Goal: Find specific page/section: Find specific page/section

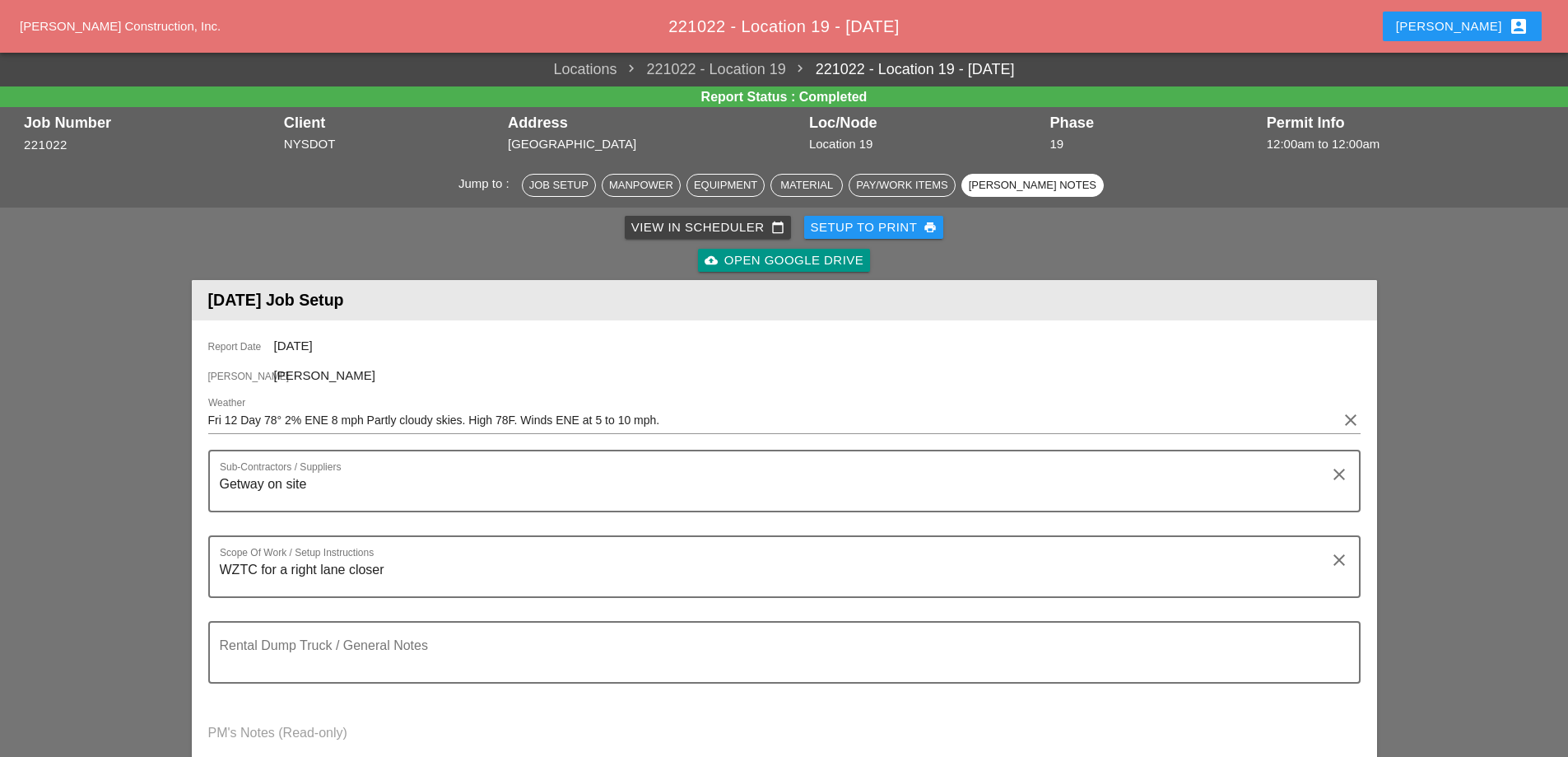
scroll to position [1812, 0]
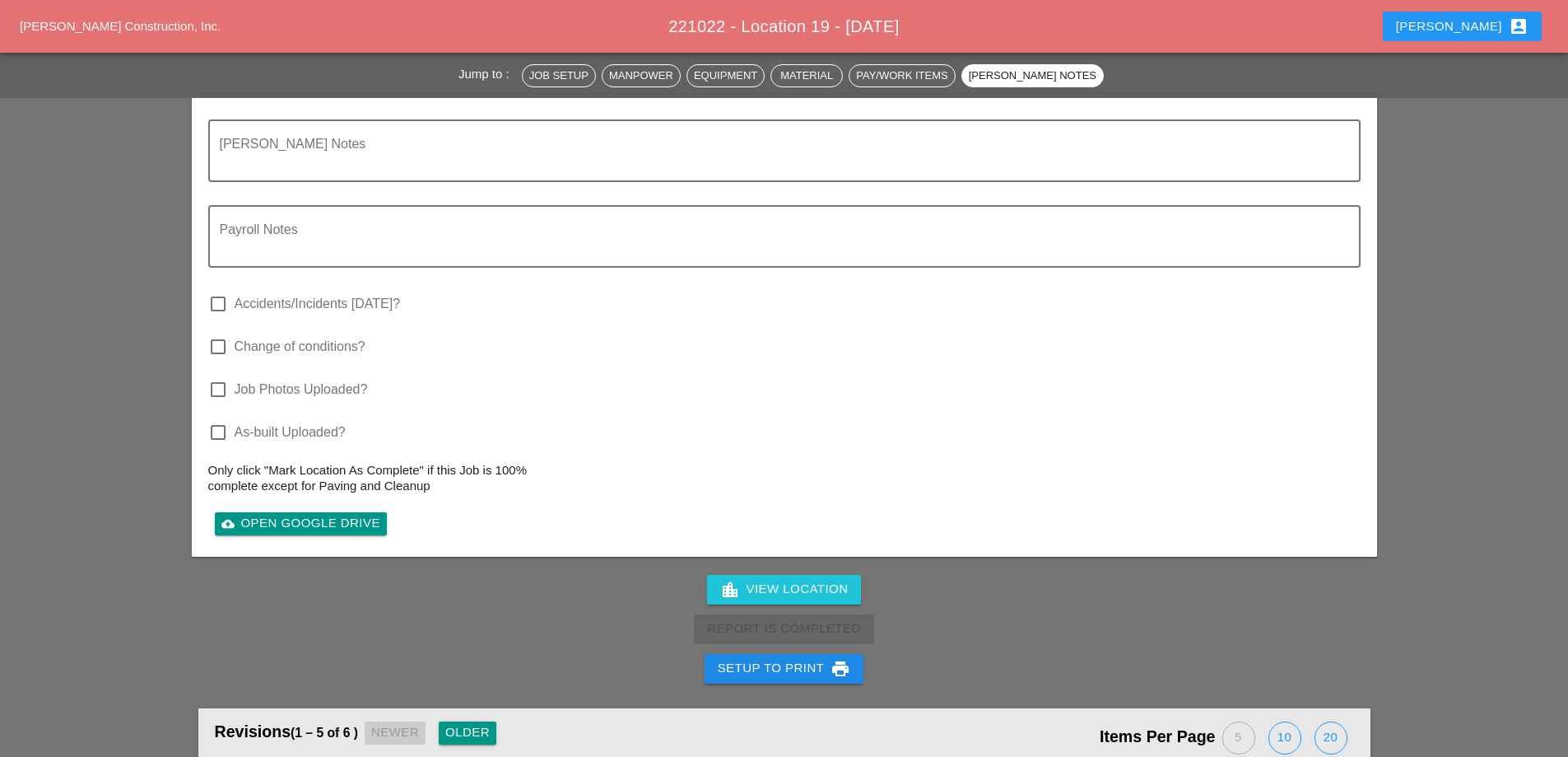
drag, startPoint x: 1484, startPoint y: 28, endPoint x: 1476, endPoint y: 35, distance: 10.6
click at [1483, 28] on div "[PERSON_NAME] account_box" at bounding box center [1463, 26] width 132 height 20
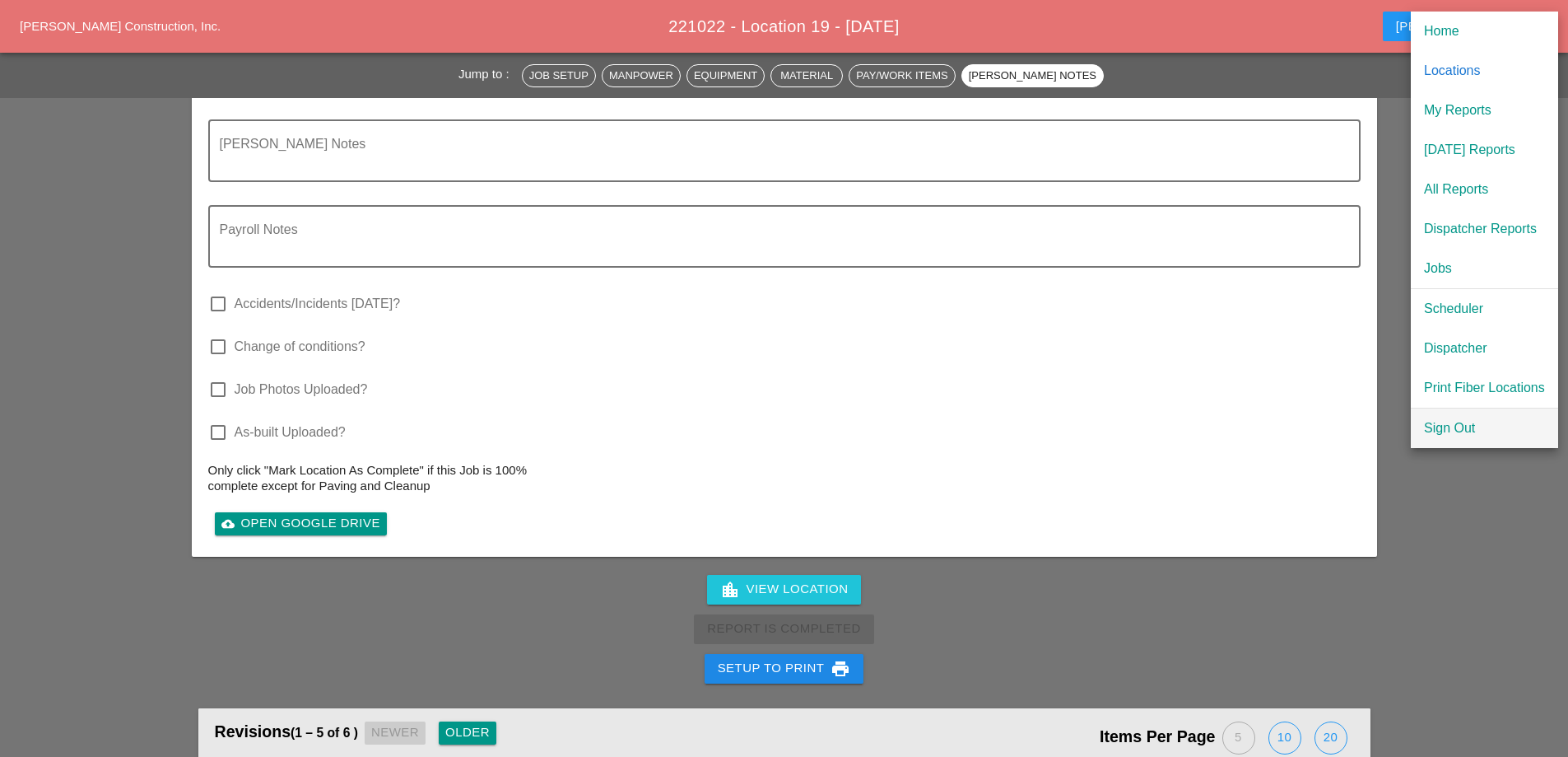
click at [1454, 434] on div "Sign Out" at bounding box center [1485, 428] width 121 height 20
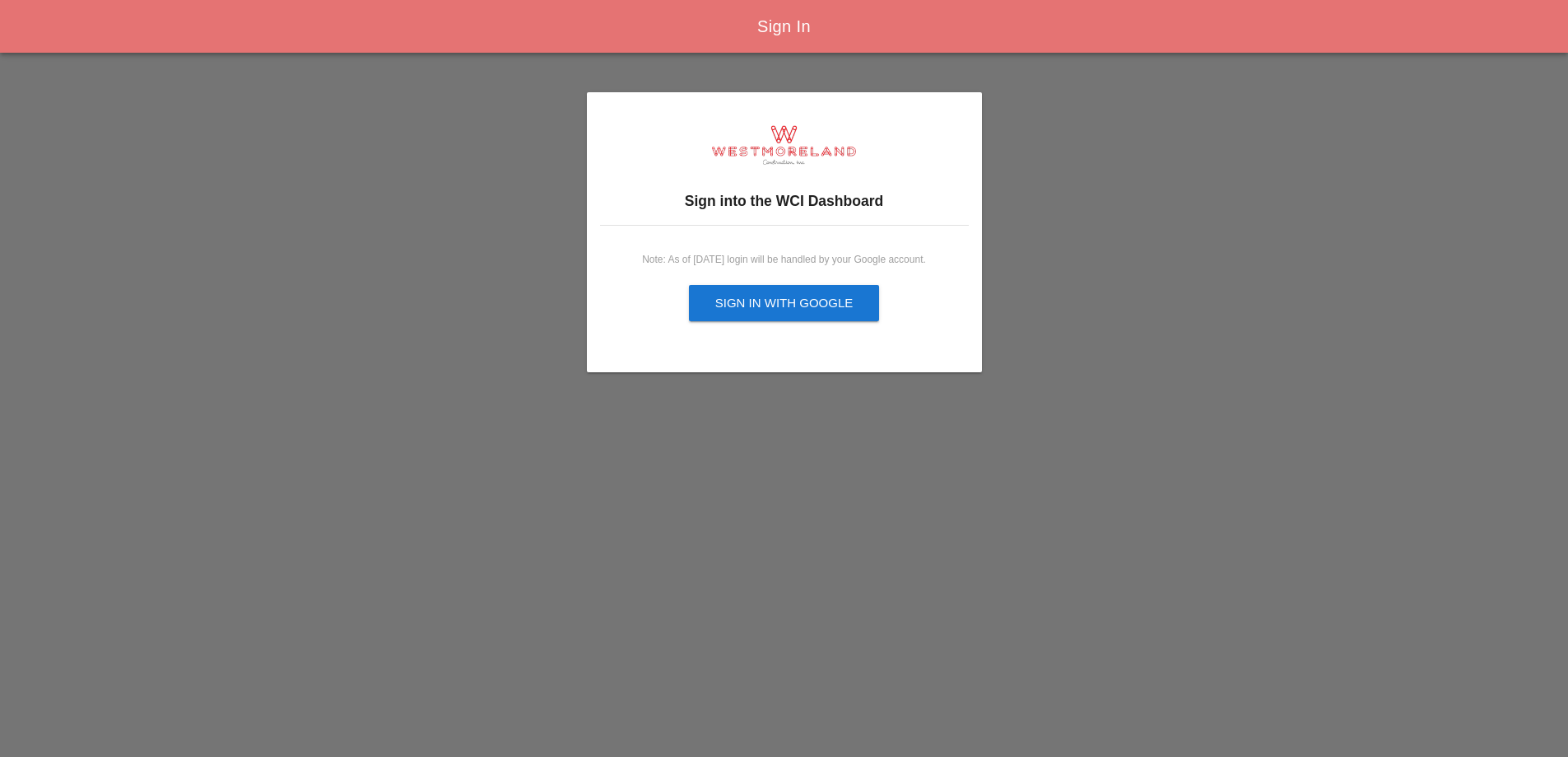
click at [806, 296] on div "Sign in with Google" at bounding box center [785, 304] width 138 height 19
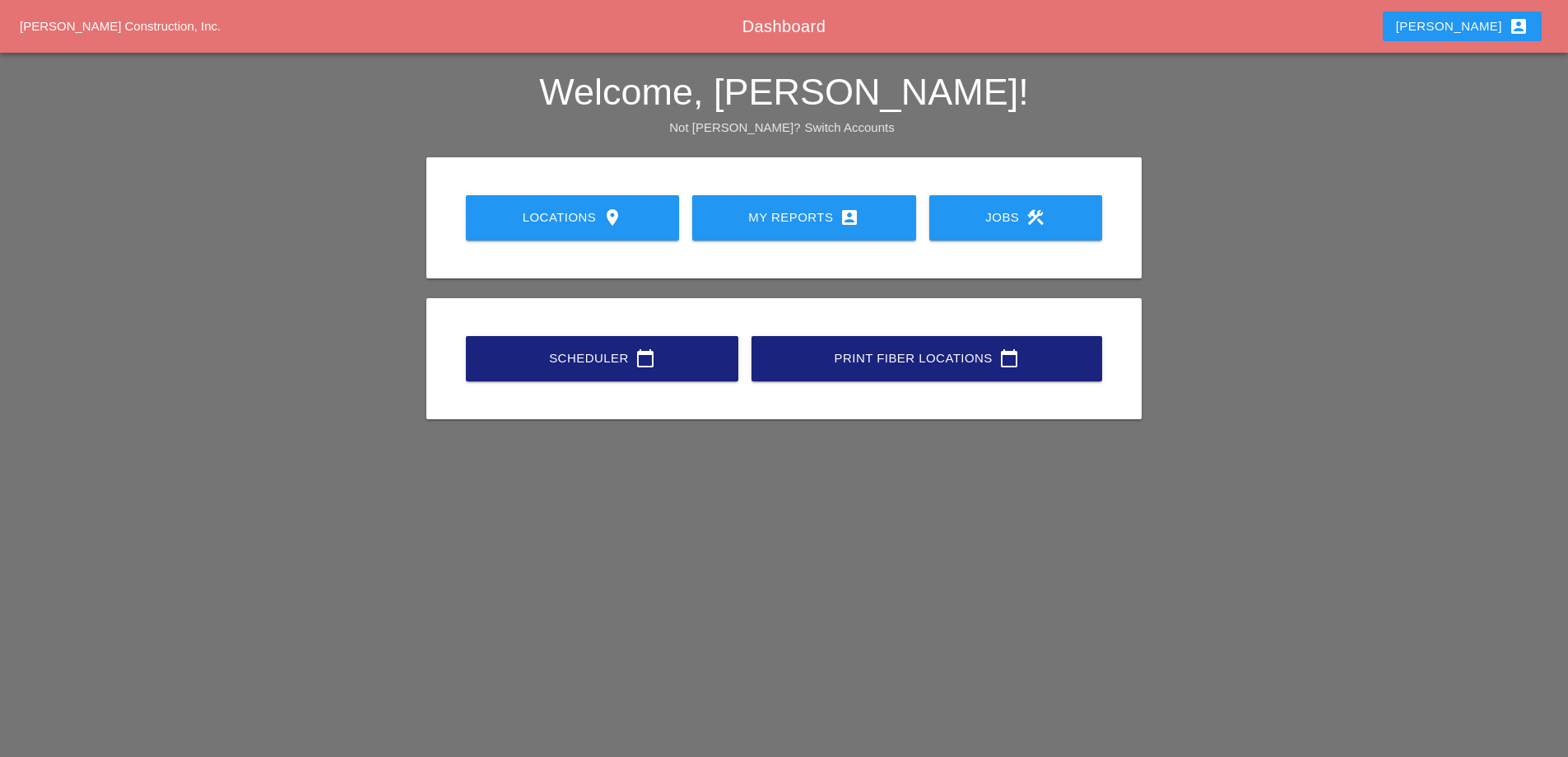
click at [826, 220] on div "My Reports account_box" at bounding box center [804, 217] width 171 height 20
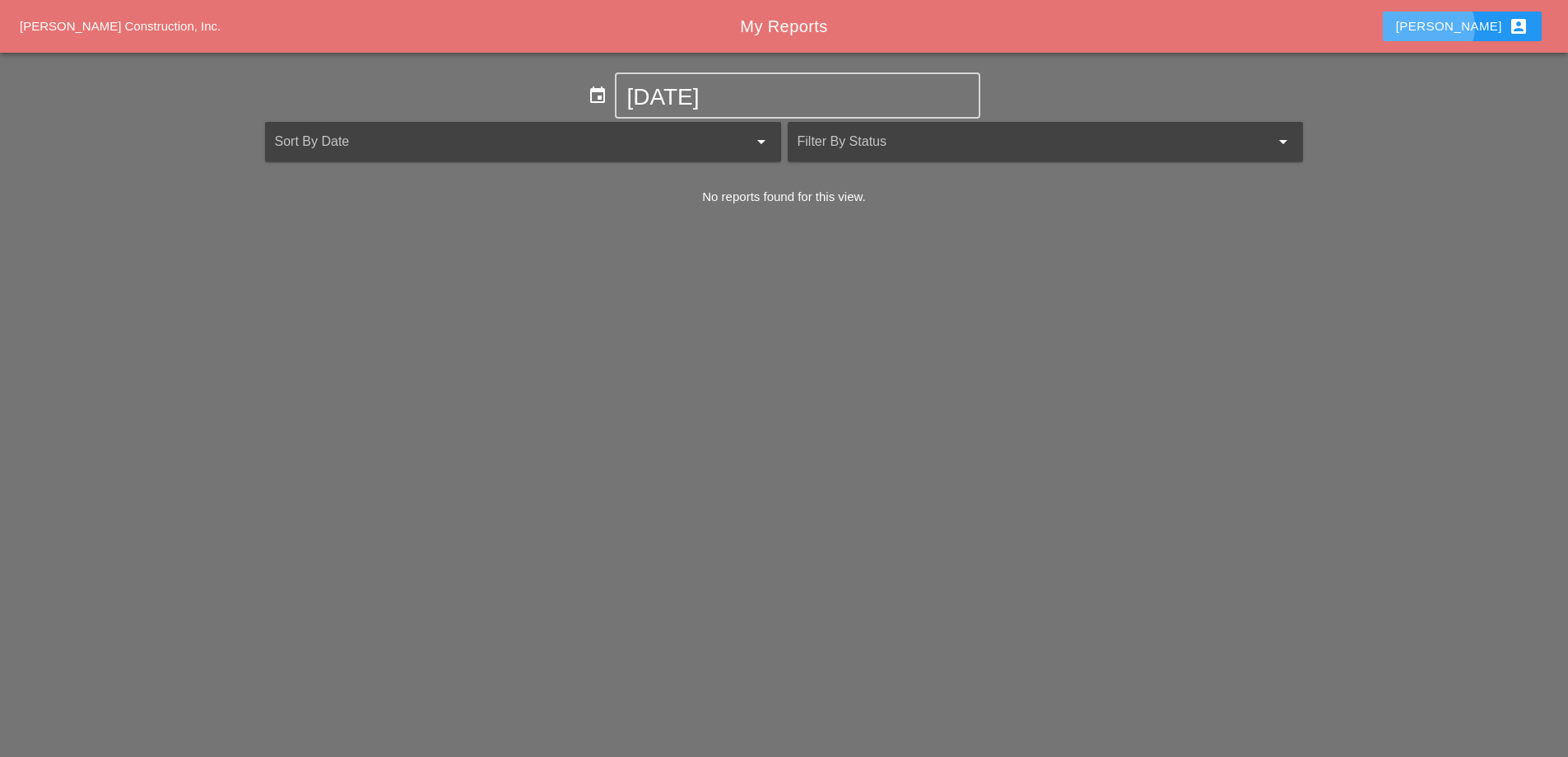
click at [1482, 27] on div "[PERSON_NAME] account_box" at bounding box center [1463, 26] width 132 height 20
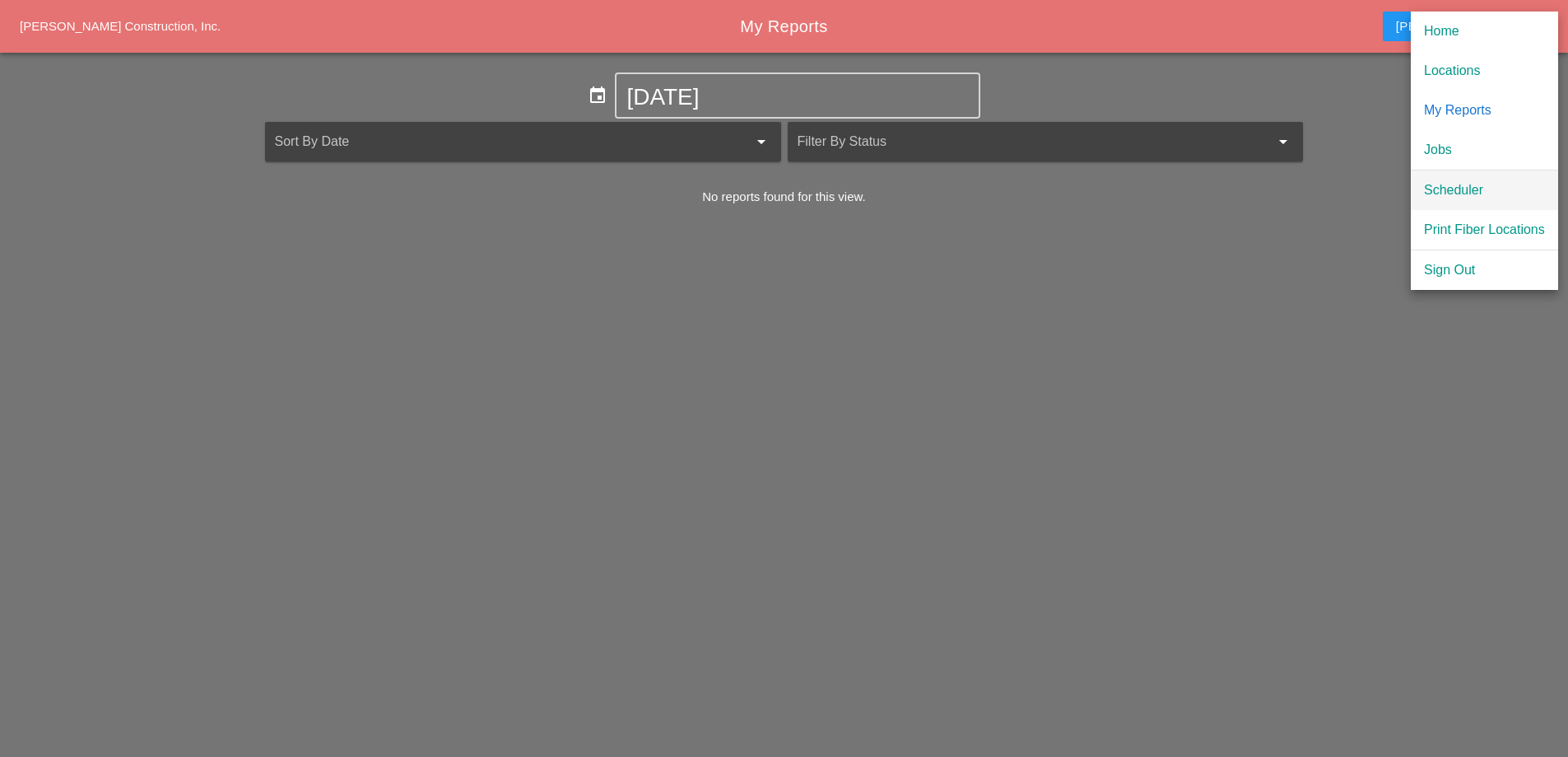
click at [1466, 187] on div "Scheduler" at bounding box center [1485, 190] width 121 height 20
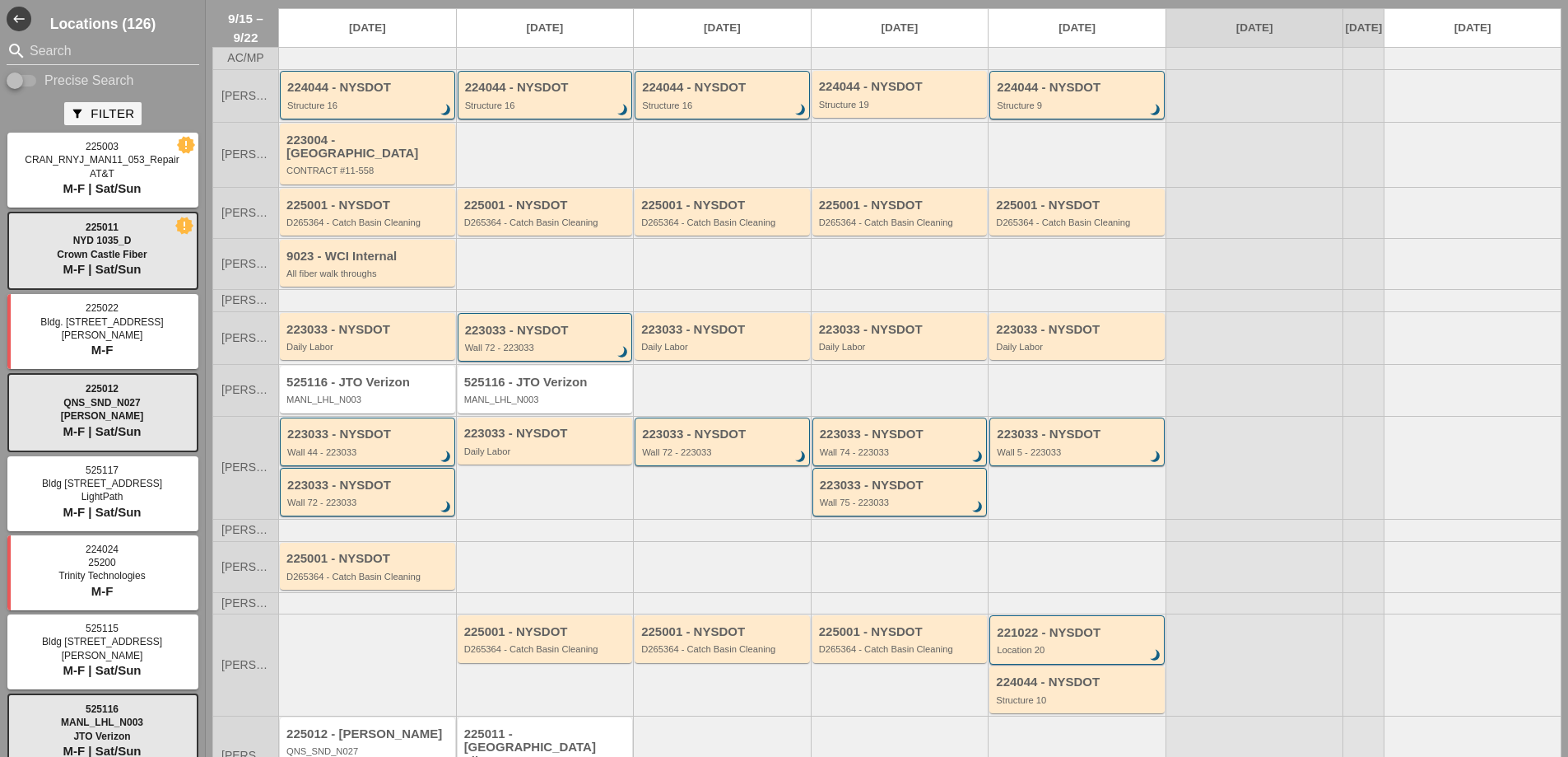
scroll to position [106, 0]
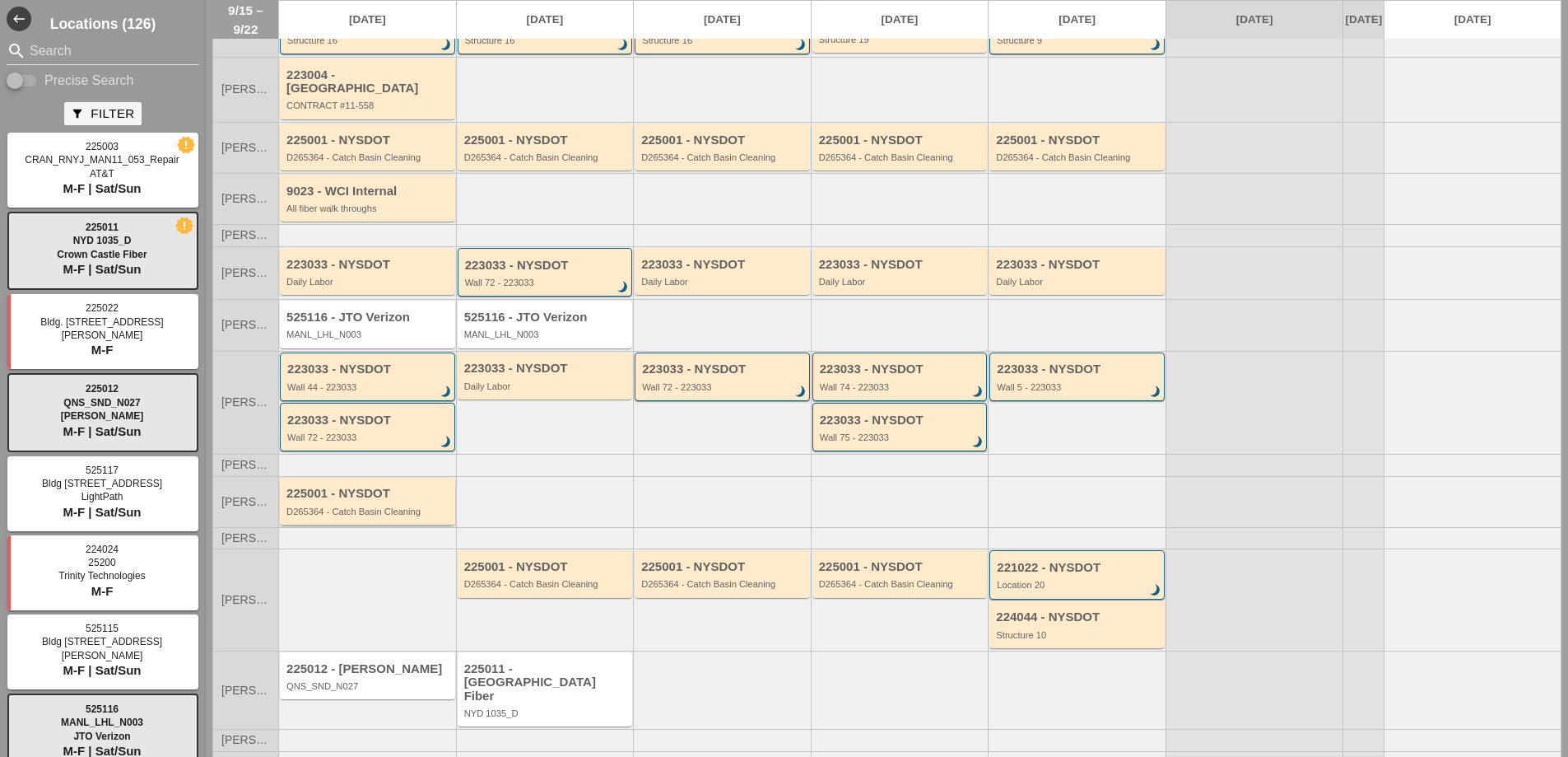
click at [380, 506] on div "D265364 - Catch Basin Cleaning" at bounding box center [369, 511] width 165 height 9
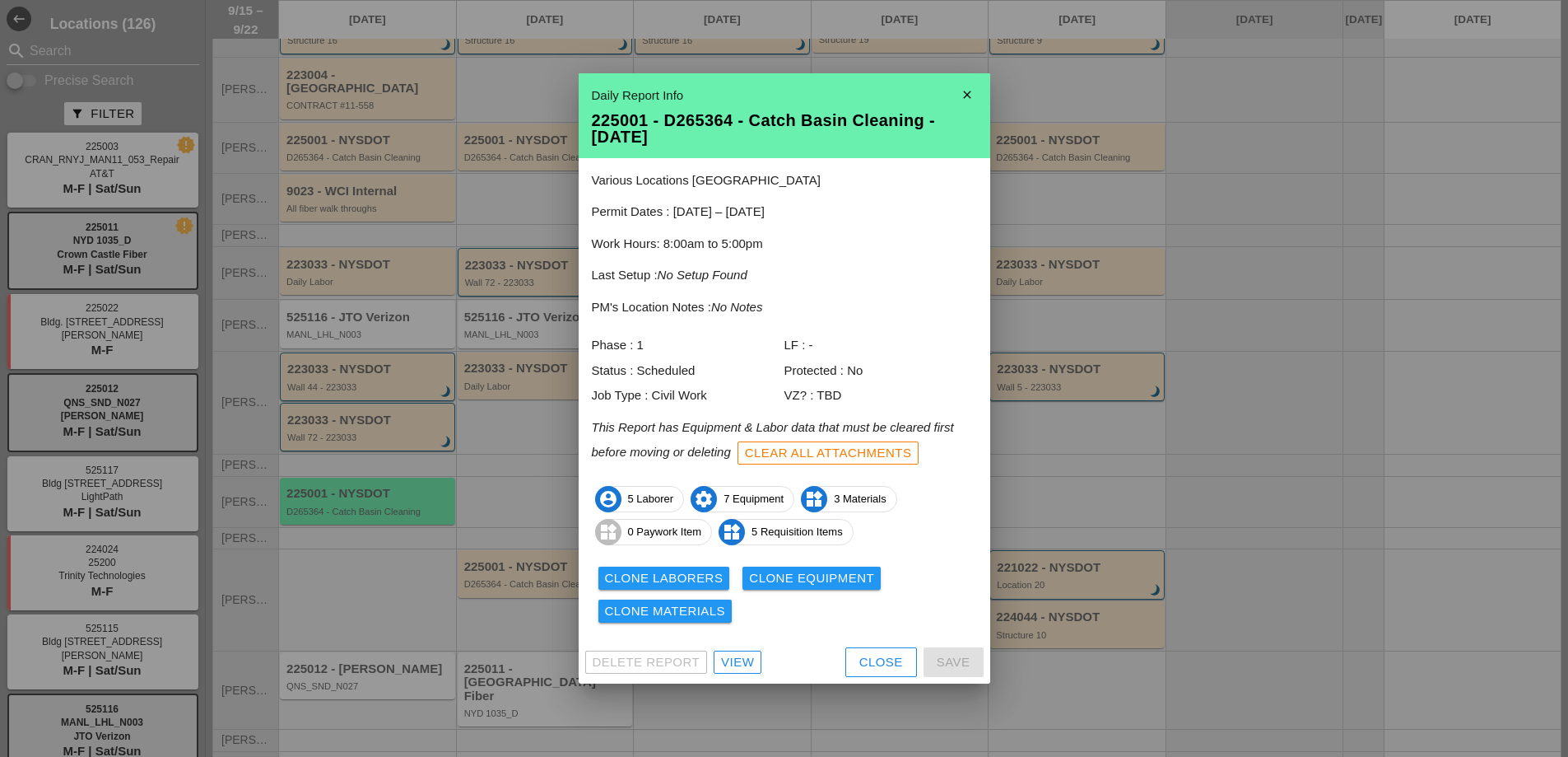
click at [742, 665] on div "View" at bounding box center [738, 662] width 33 height 19
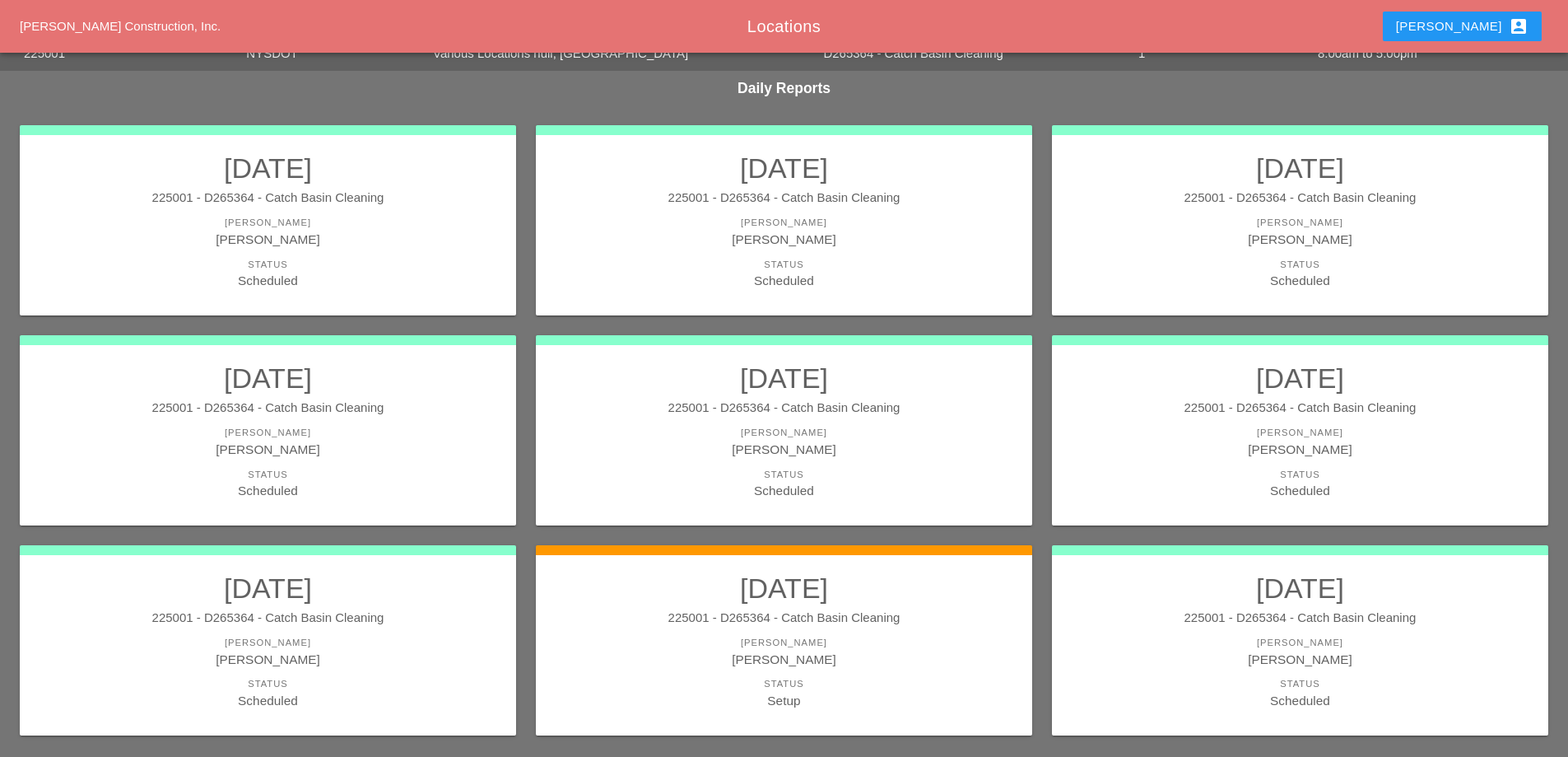
scroll to position [139, 0]
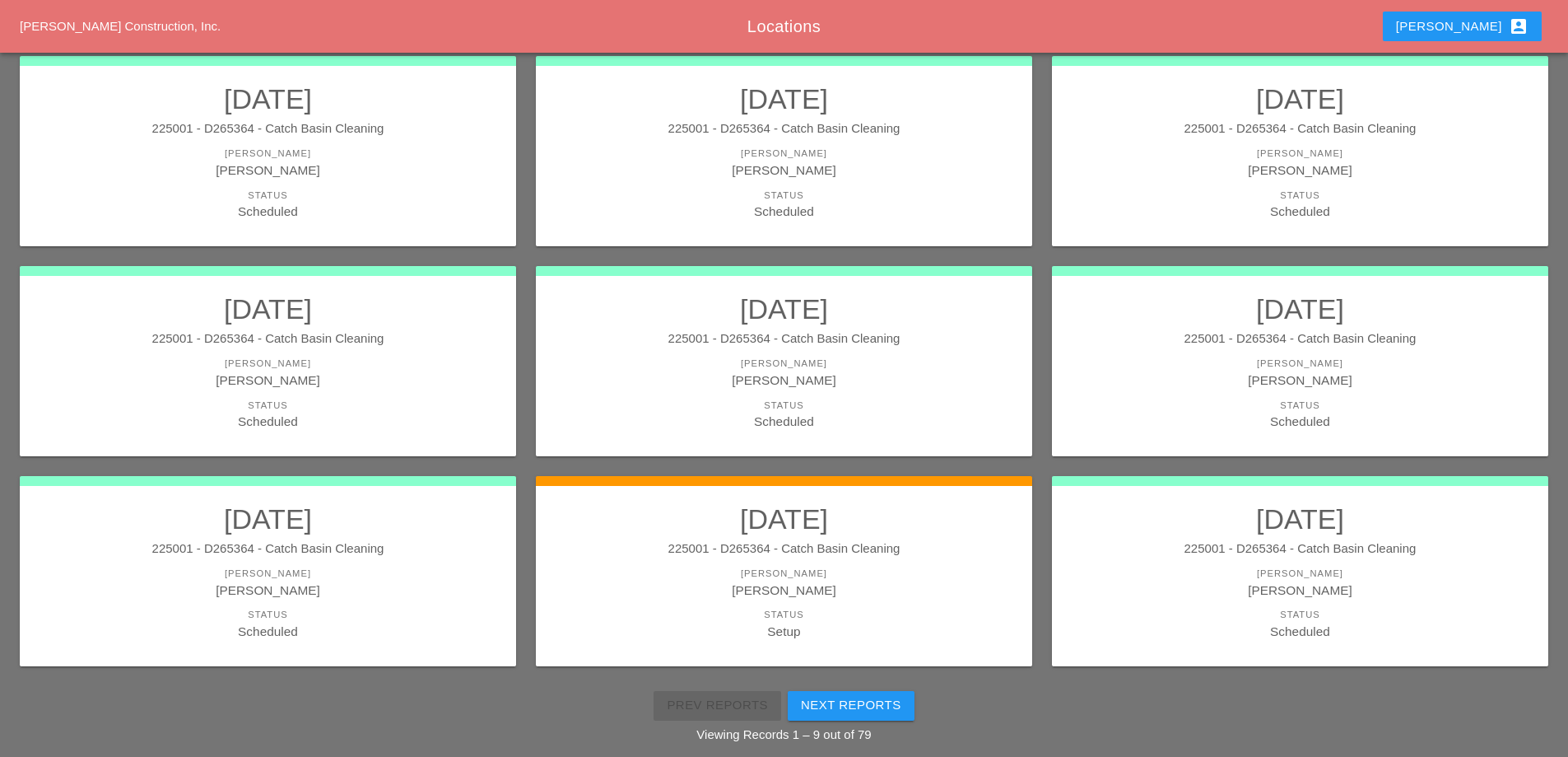
click at [1501, 19] on div "[PERSON_NAME] account_box" at bounding box center [1463, 26] width 132 height 20
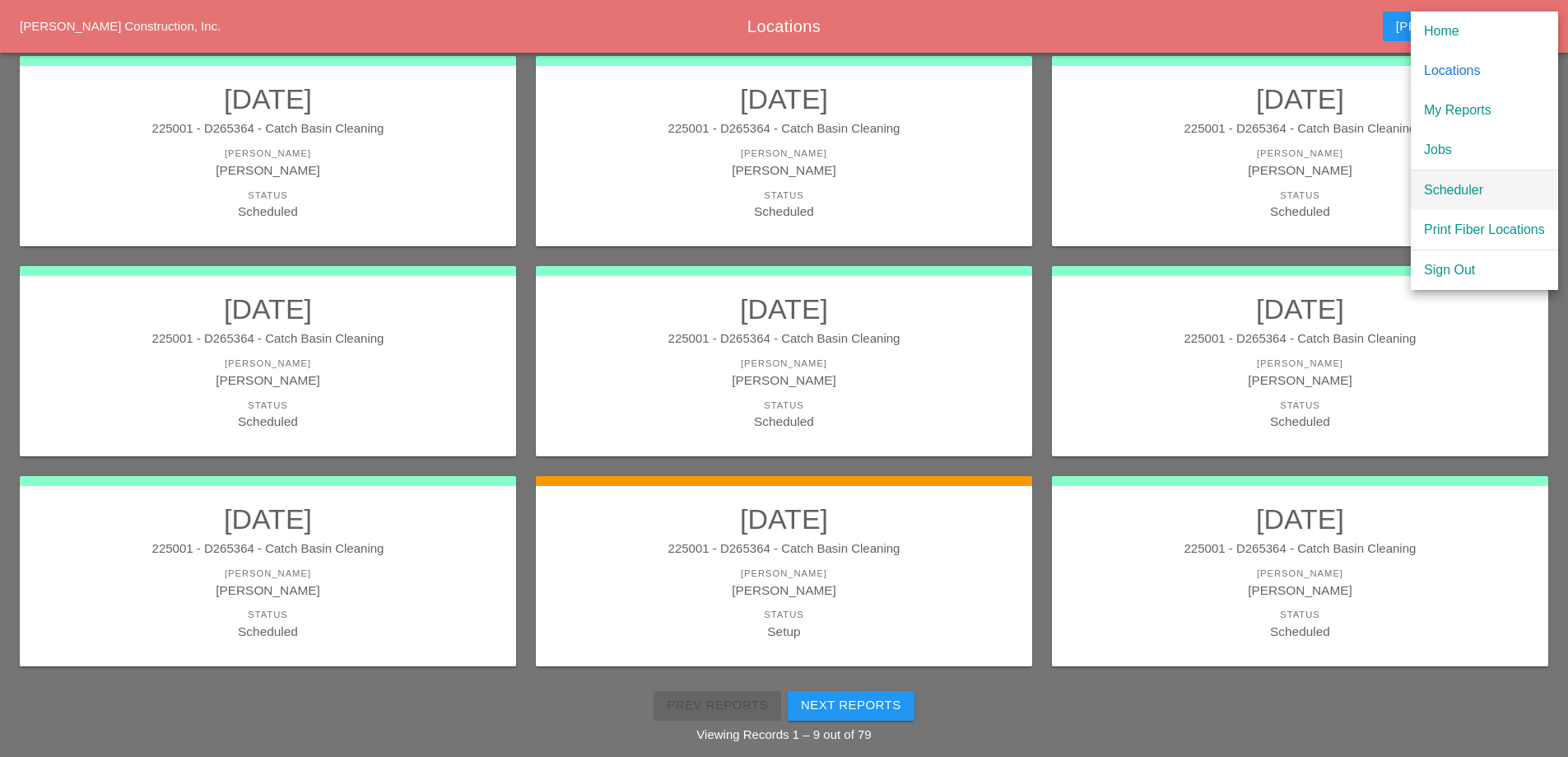
click at [1455, 191] on div "Scheduler" at bounding box center [1485, 190] width 121 height 20
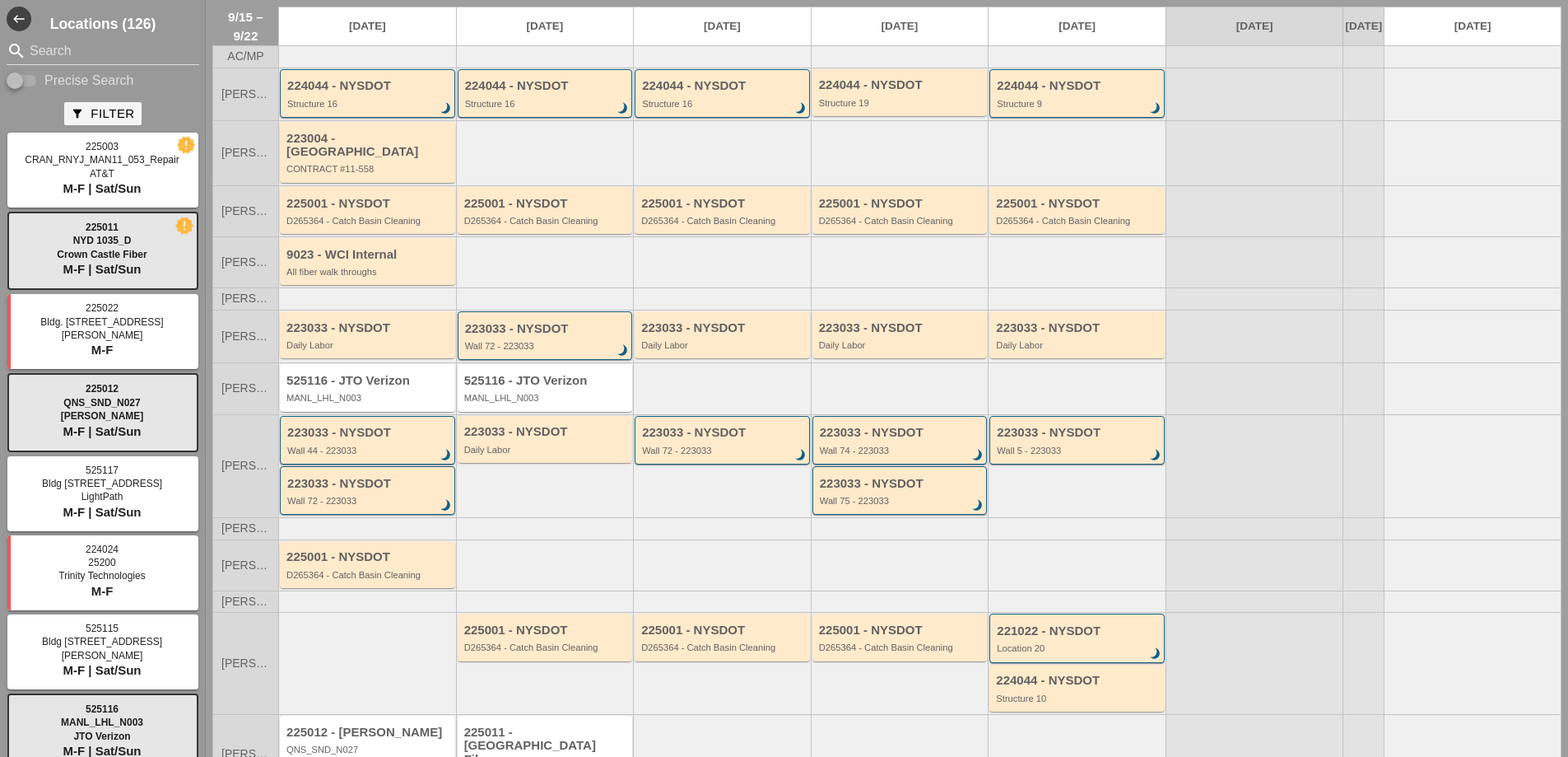
scroll to position [106, 0]
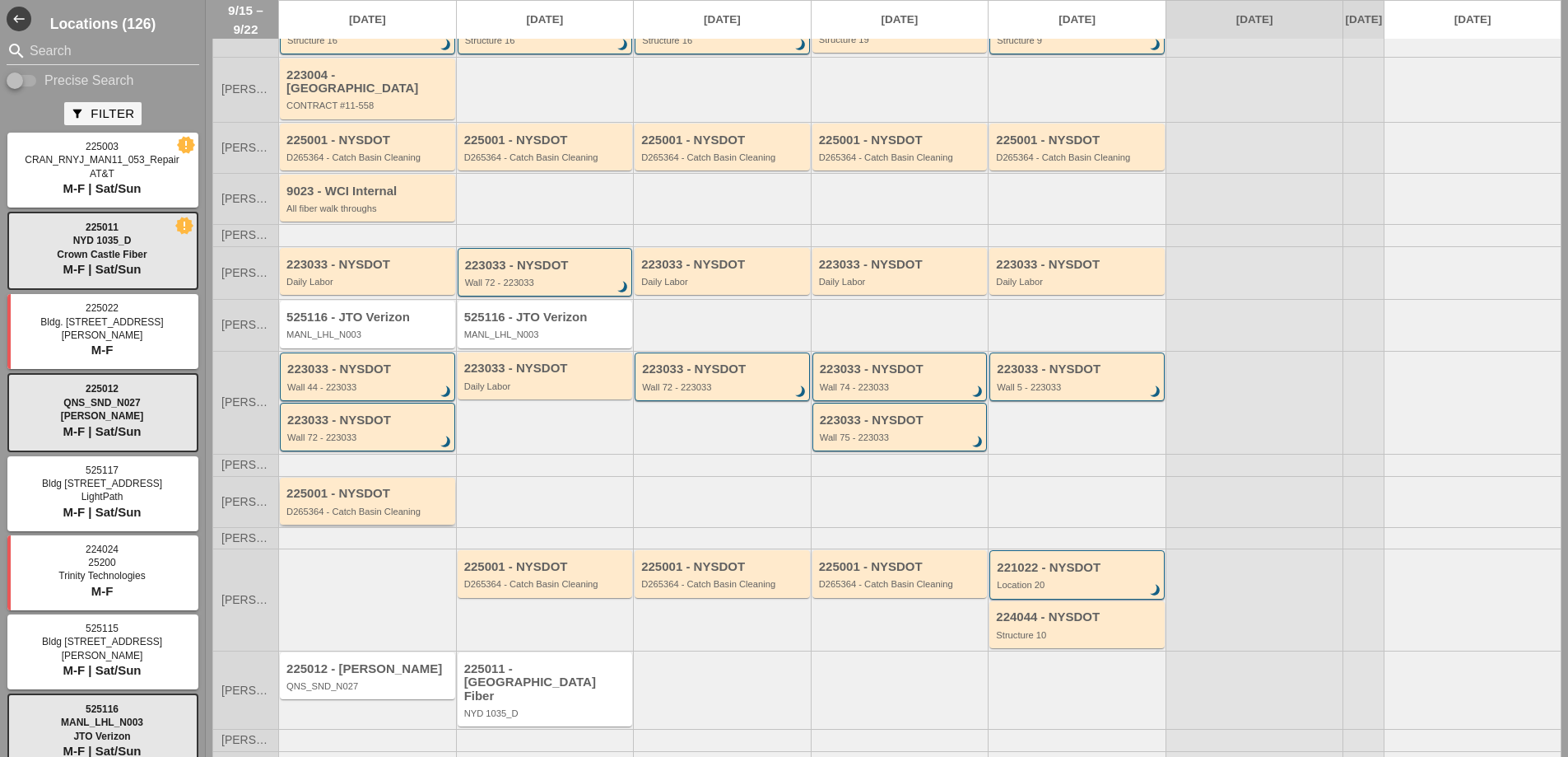
click at [385, 510] on div "D265364 - Catch Basin Cleaning" at bounding box center [369, 511] width 165 height 9
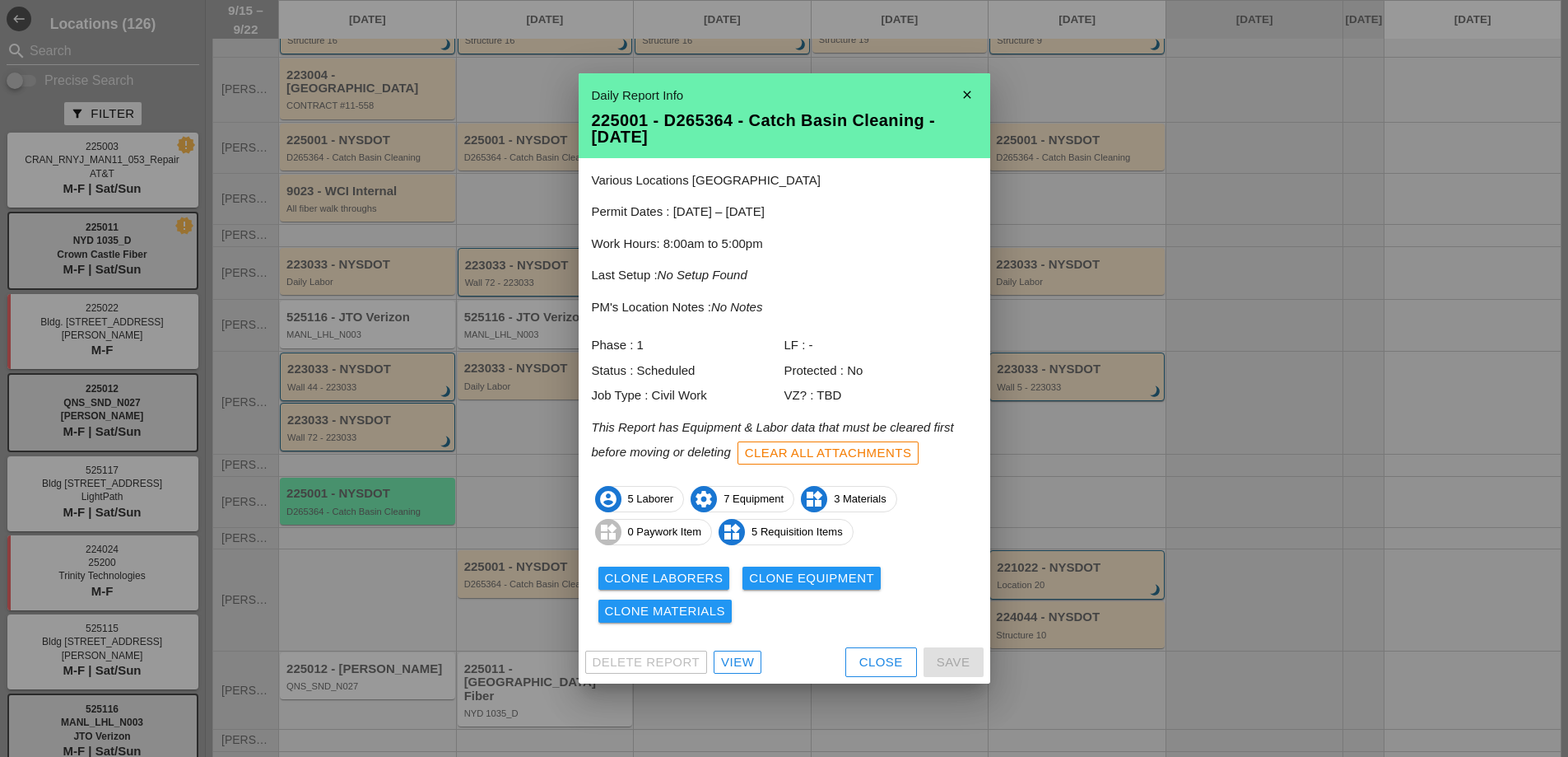
click at [735, 661] on div "View" at bounding box center [738, 662] width 33 height 19
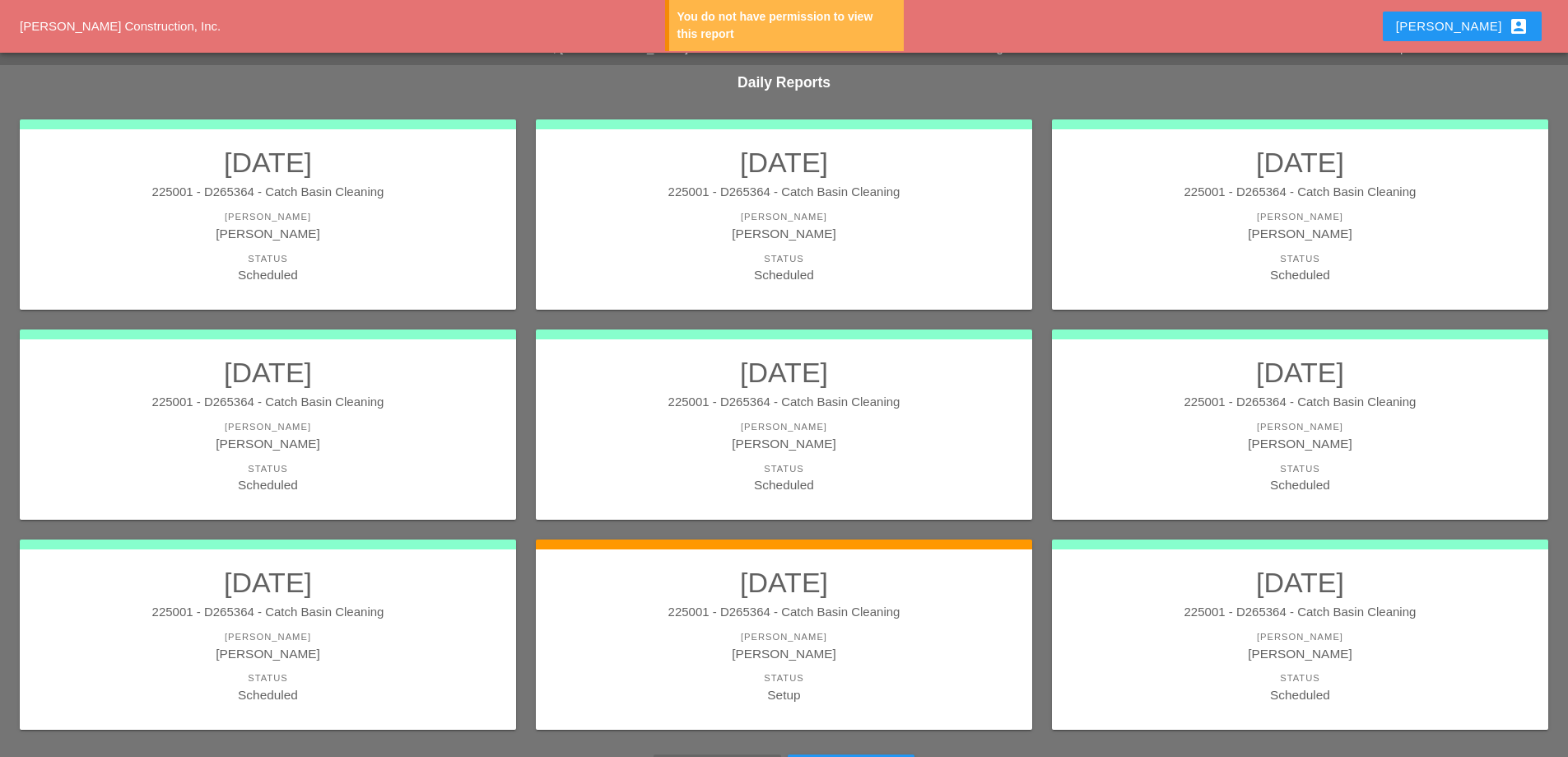
scroll to position [139, 0]
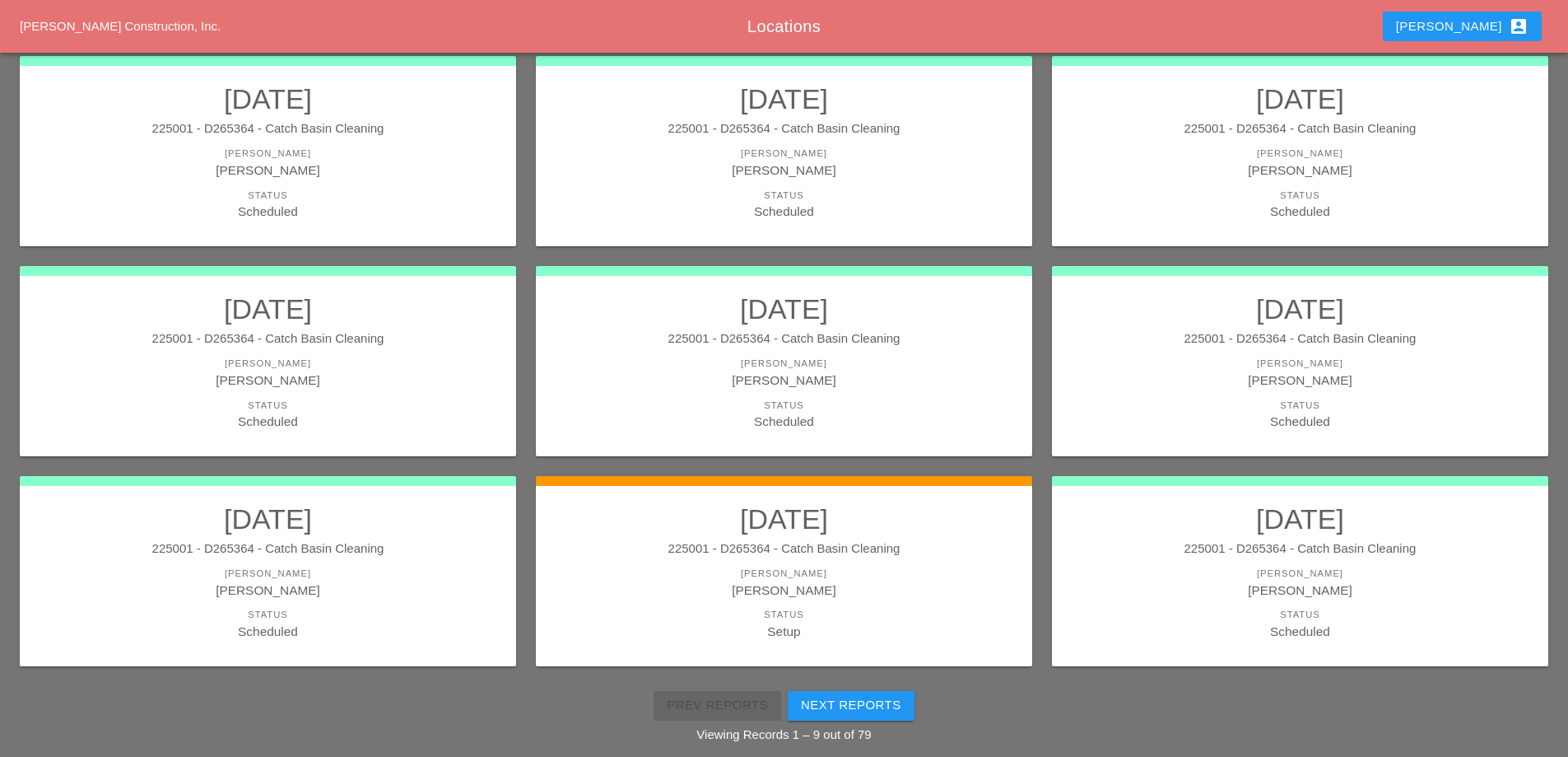
click at [817, 556] on div "225001 - D265364 - Catch Basin Cleaning" at bounding box center [784, 549] width 463 height 19
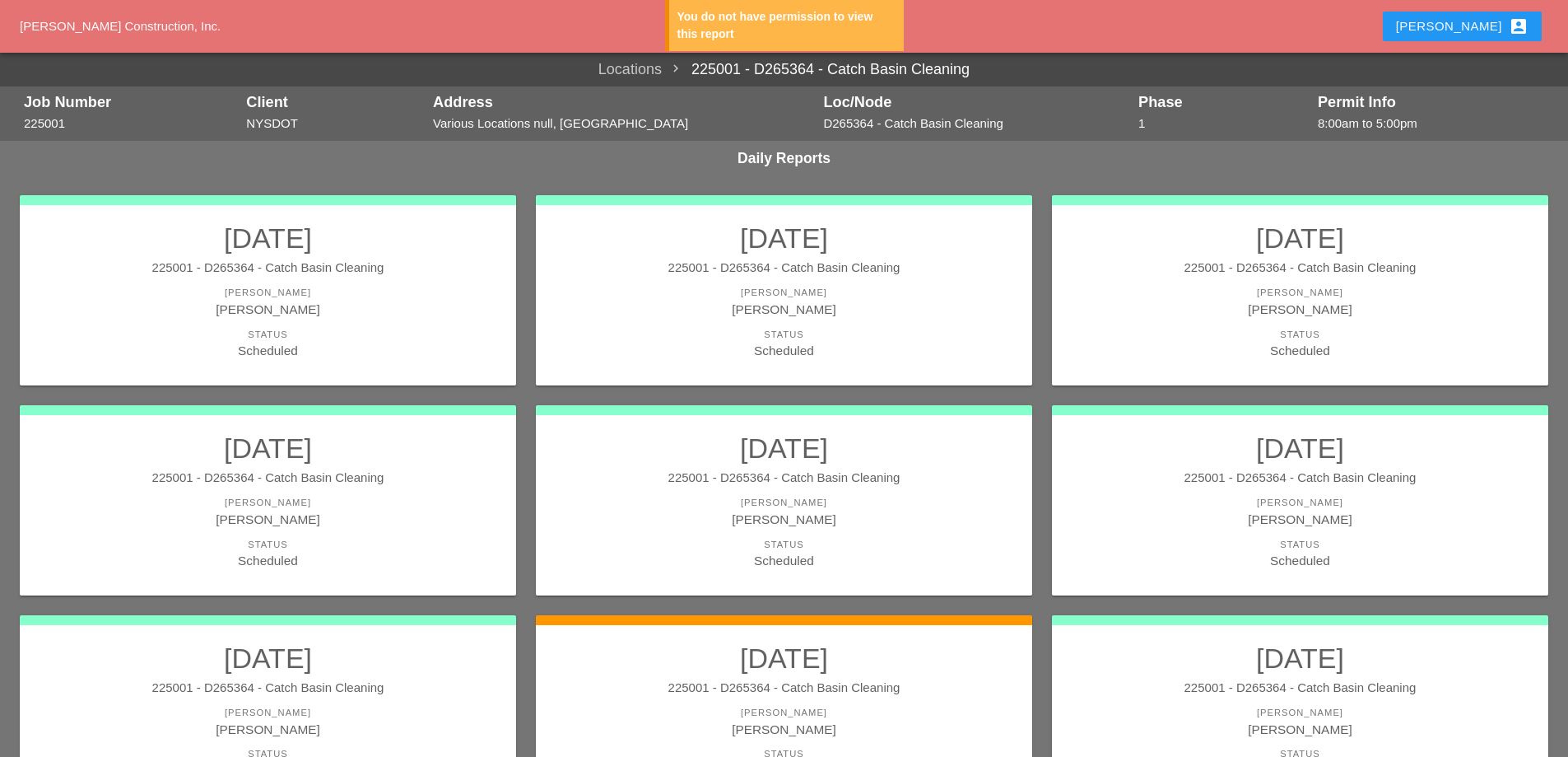
click at [1469, 24] on div "[PERSON_NAME] account_box" at bounding box center [1463, 26] width 132 height 20
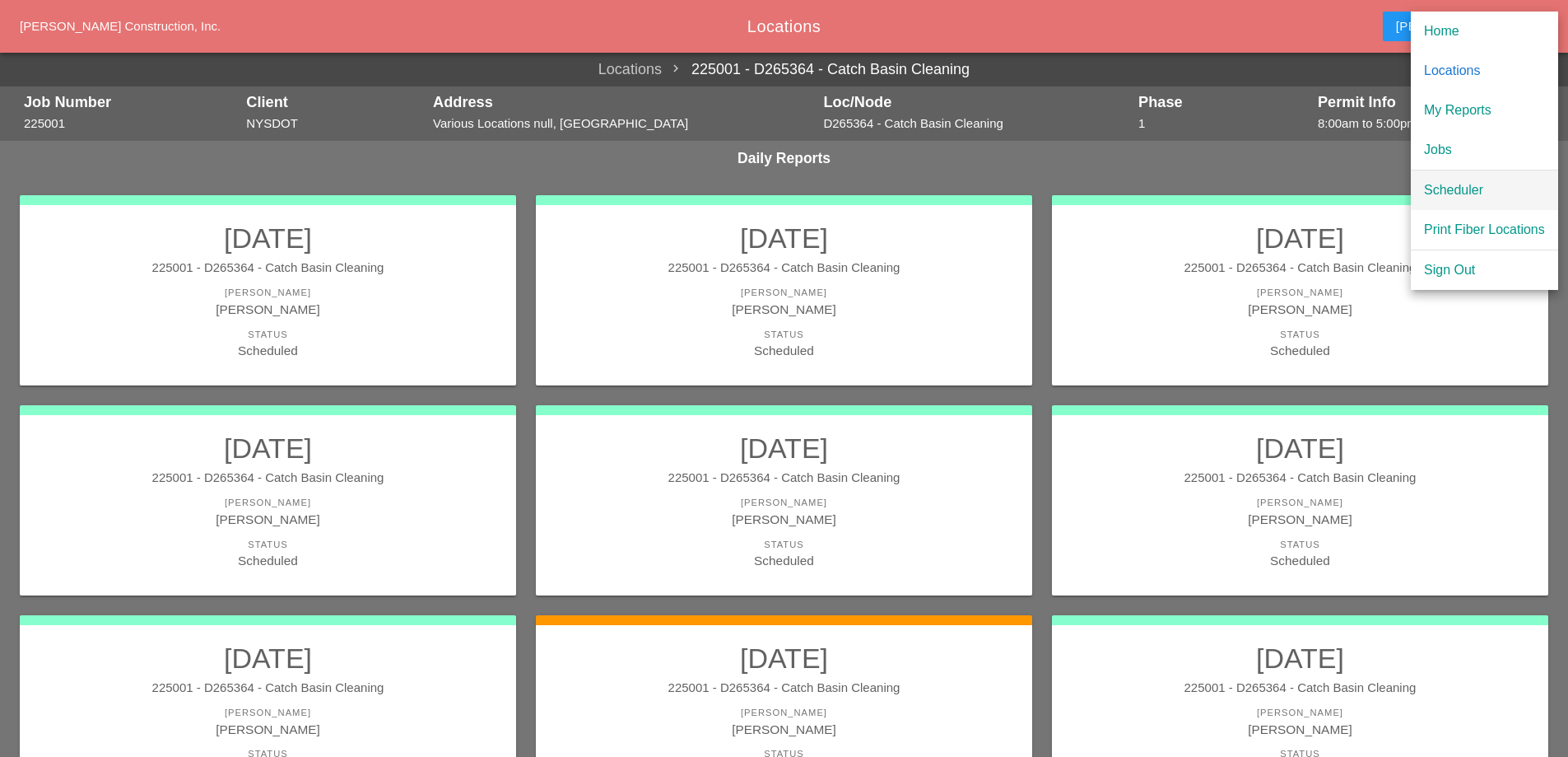
click at [1455, 193] on div "Scheduler" at bounding box center [1485, 190] width 121 height 20
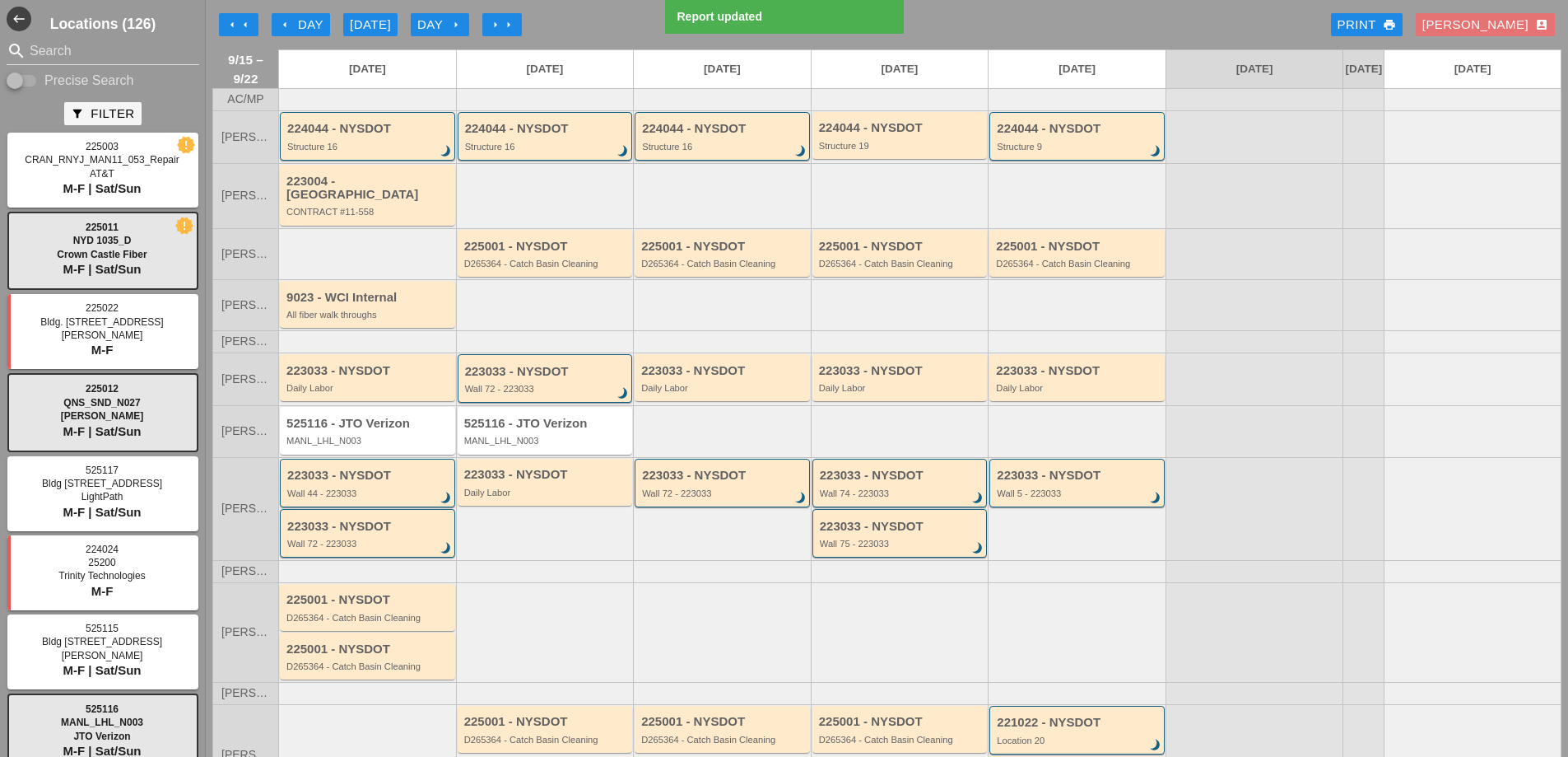
click at [1498, 24] on div "[PERSON_NAME] account_box" at bounding box center [1485, 26] width 126 height 19
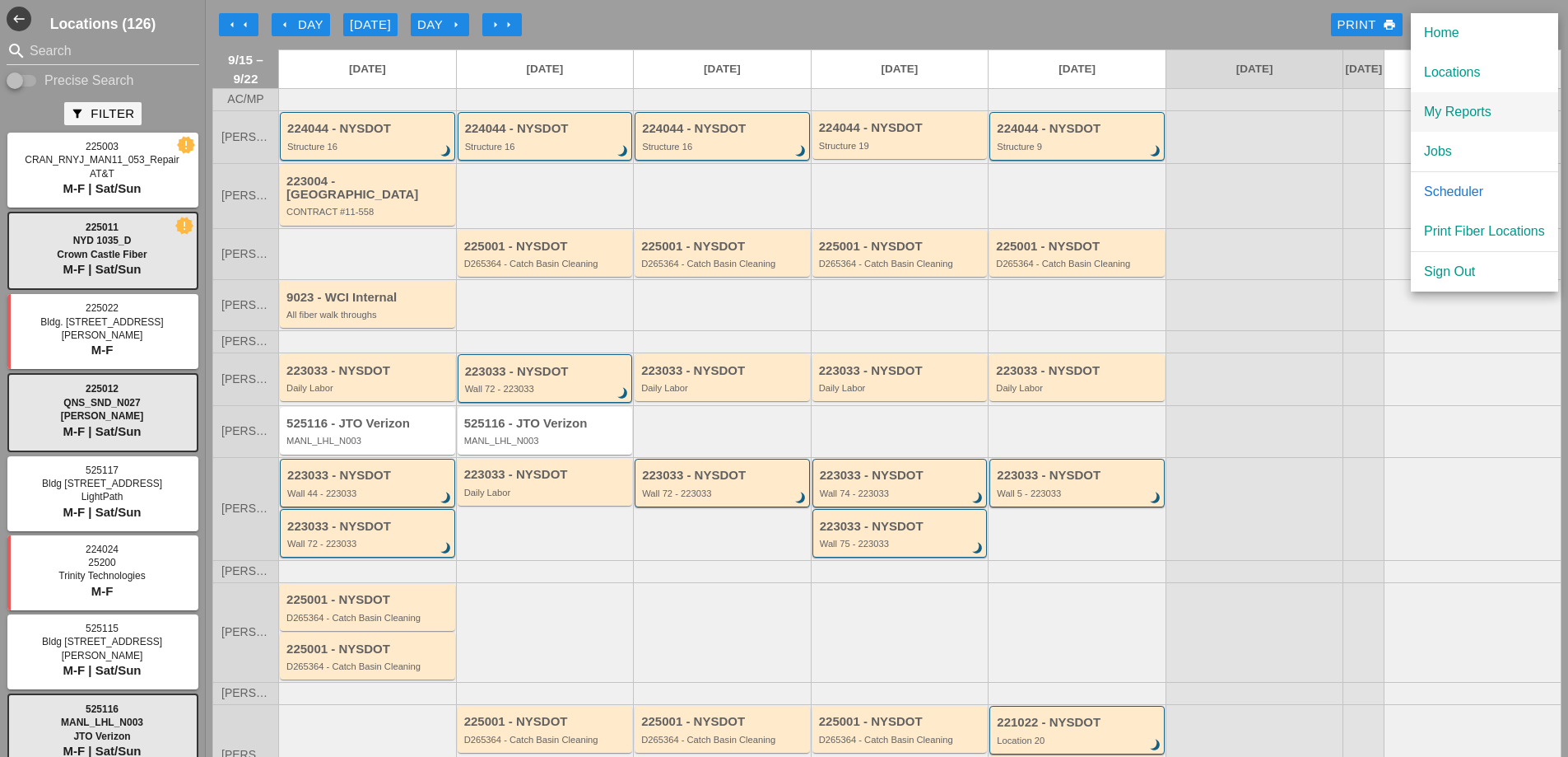
click at [1445, 112] on div "My Reports" at bounding box center [1485, 112] width 121 height 20
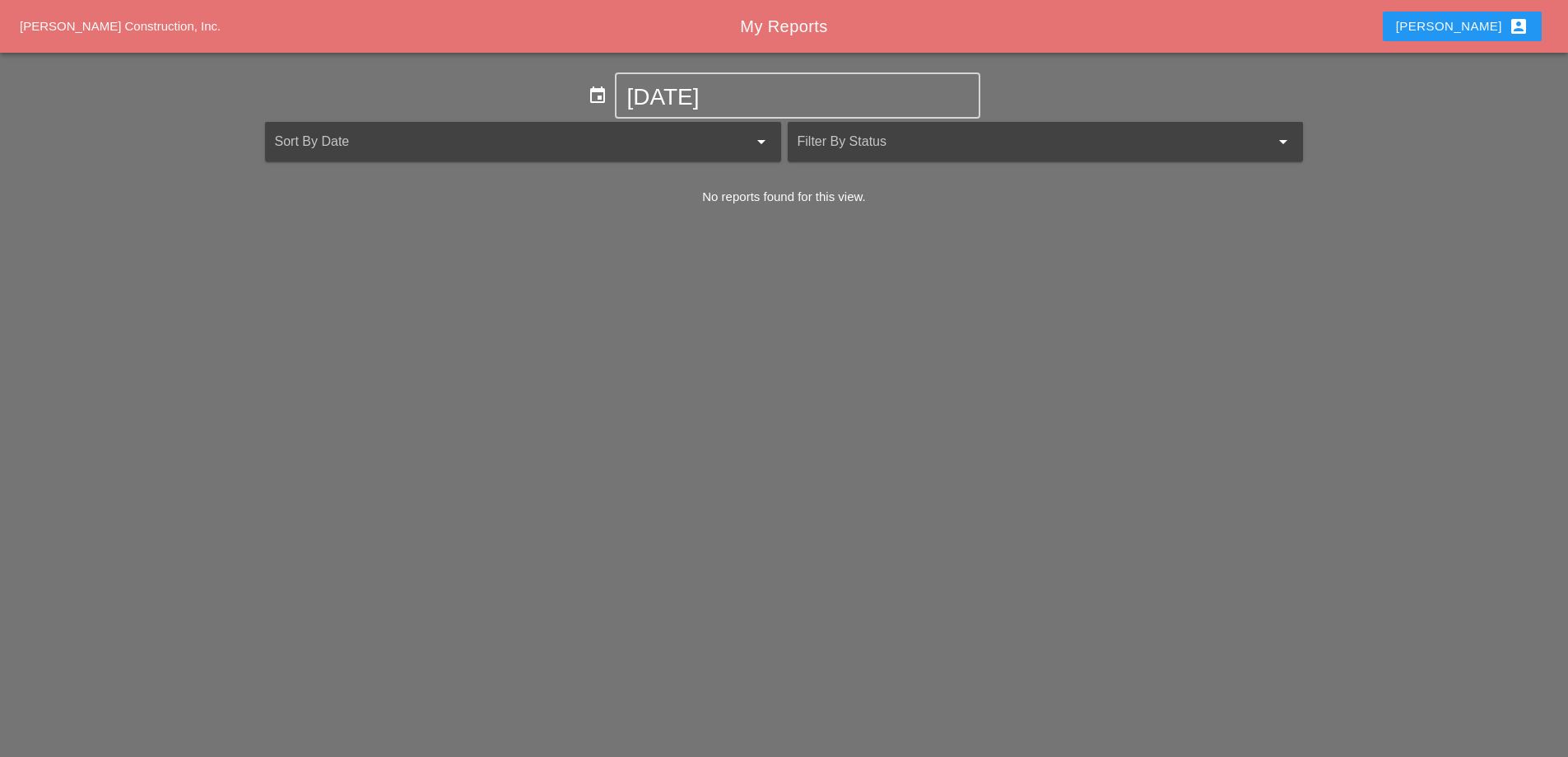
click at [1495, 24] on div "[PERSON_NAME] account_box" at bounding box center [1463, 26] width 132 height 20
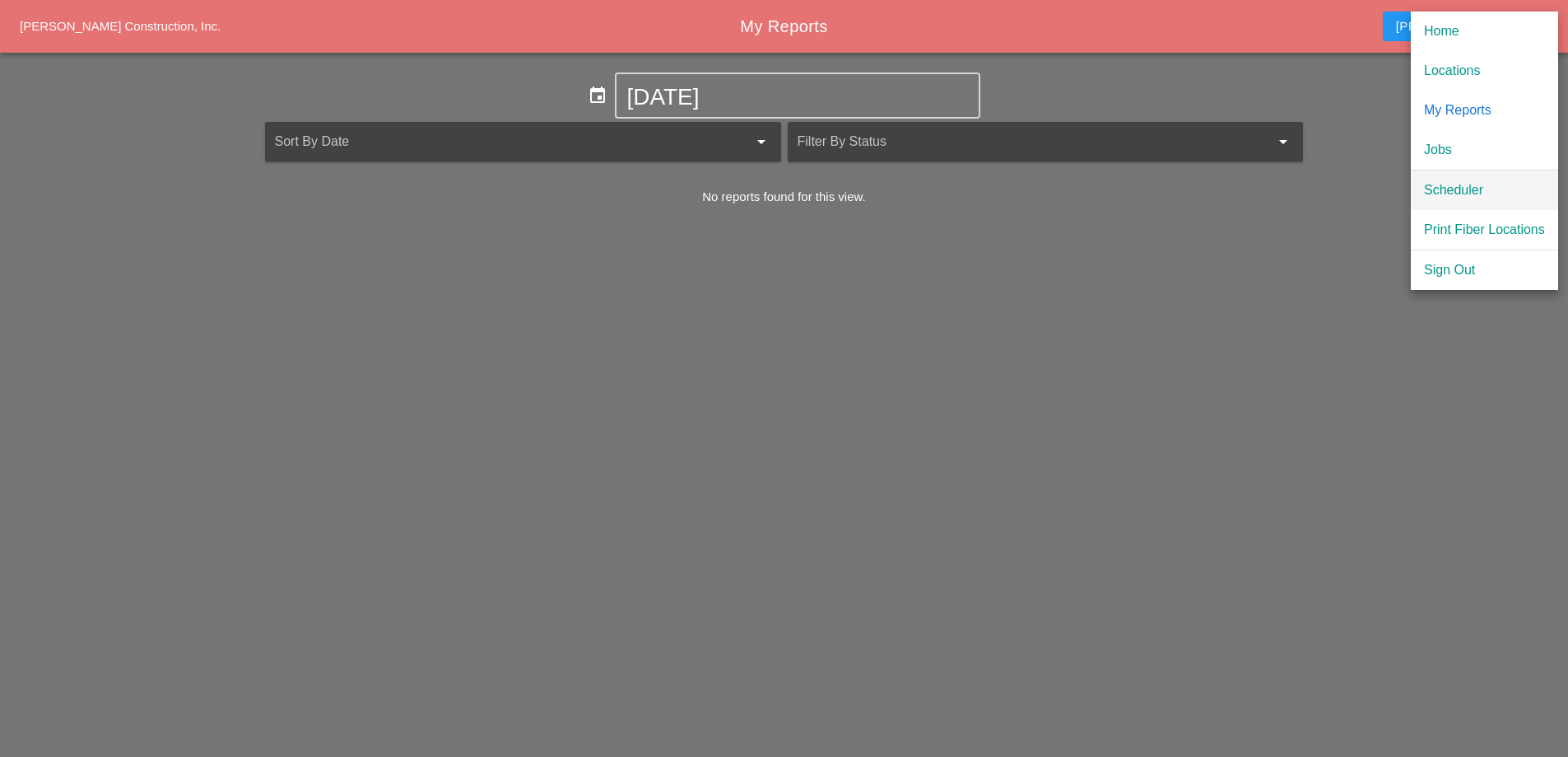
click at [1437, 187] on div "Scheduler" at bounding box center [1485, 190] width 121 height 20
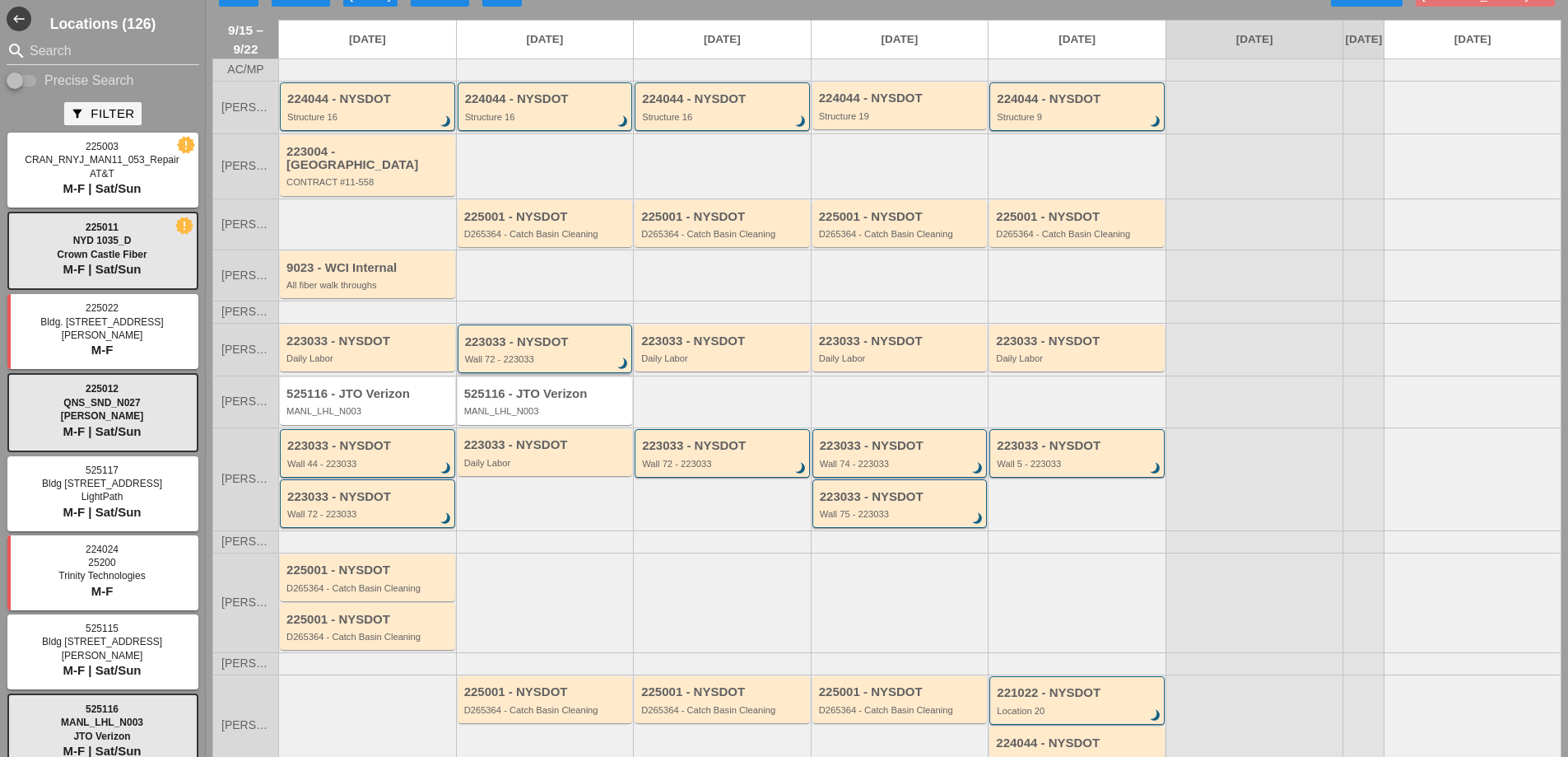
scroll to position [82, 0]
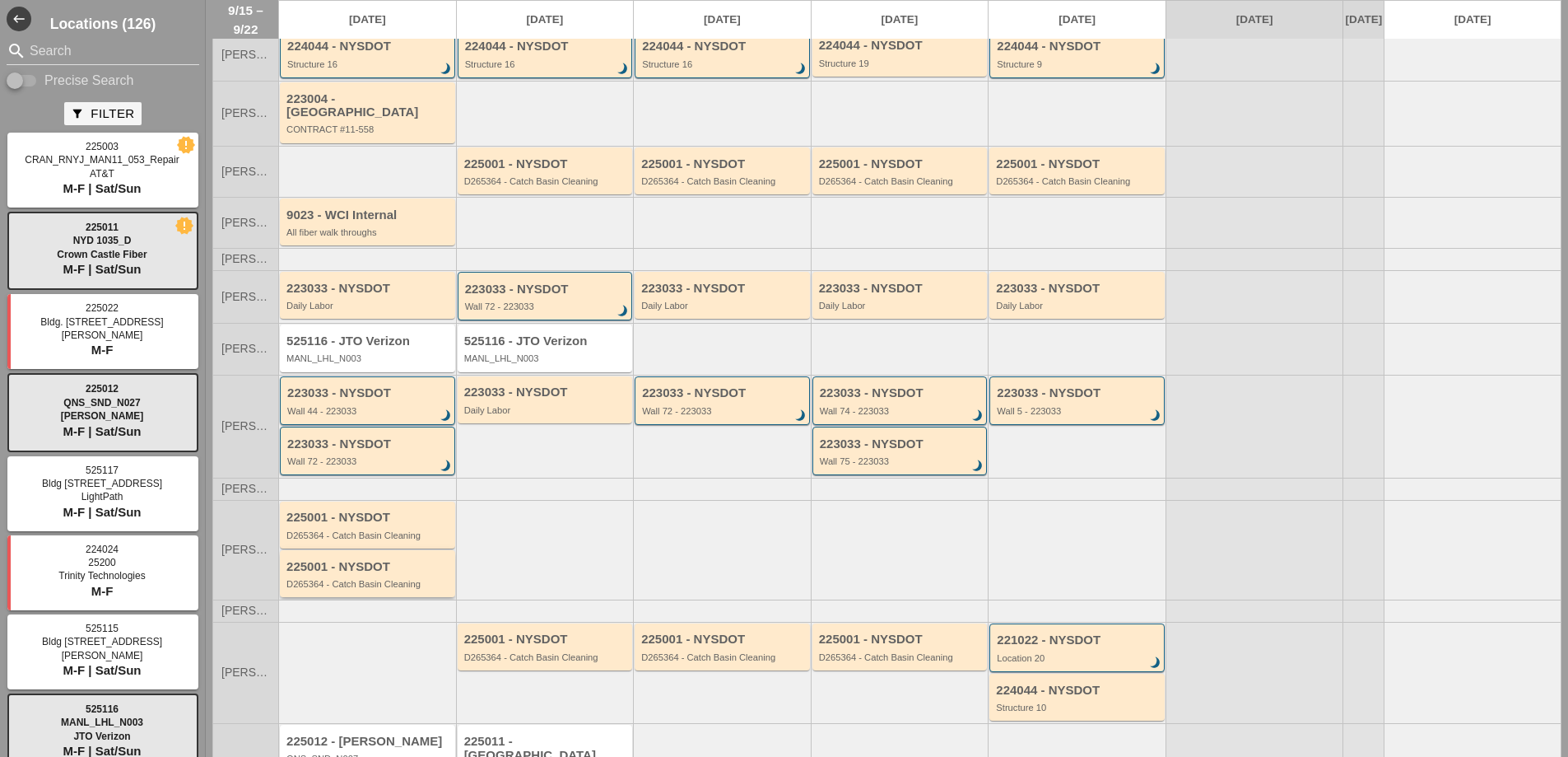
click at [373, 579] on div "D265364 - Catch Basin Cleaning" at bounding box center [369, 584] width 165 height 9
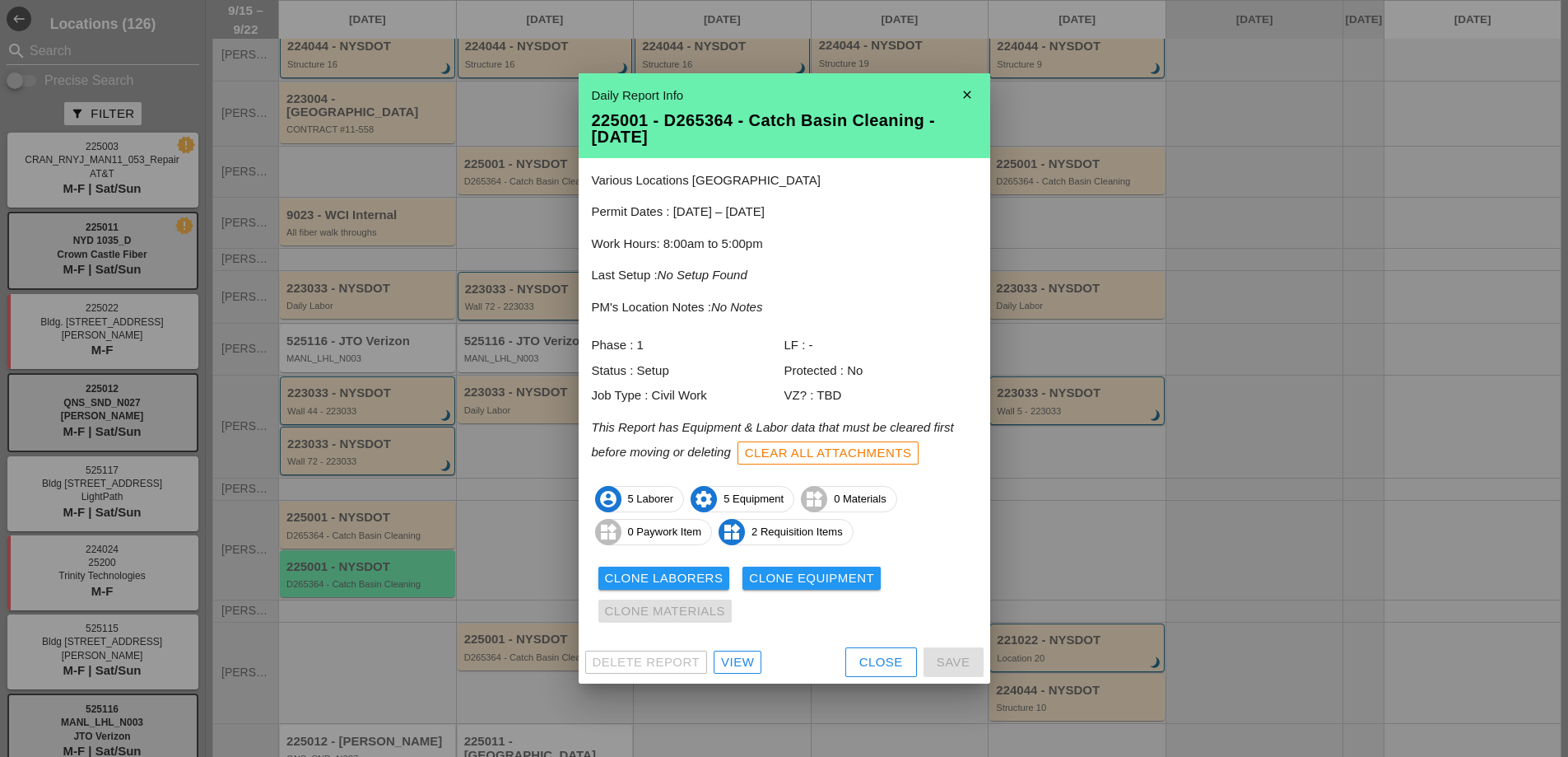
click at [731, 655] on div "View" at bounding box center [738, 662] width 33 height 19
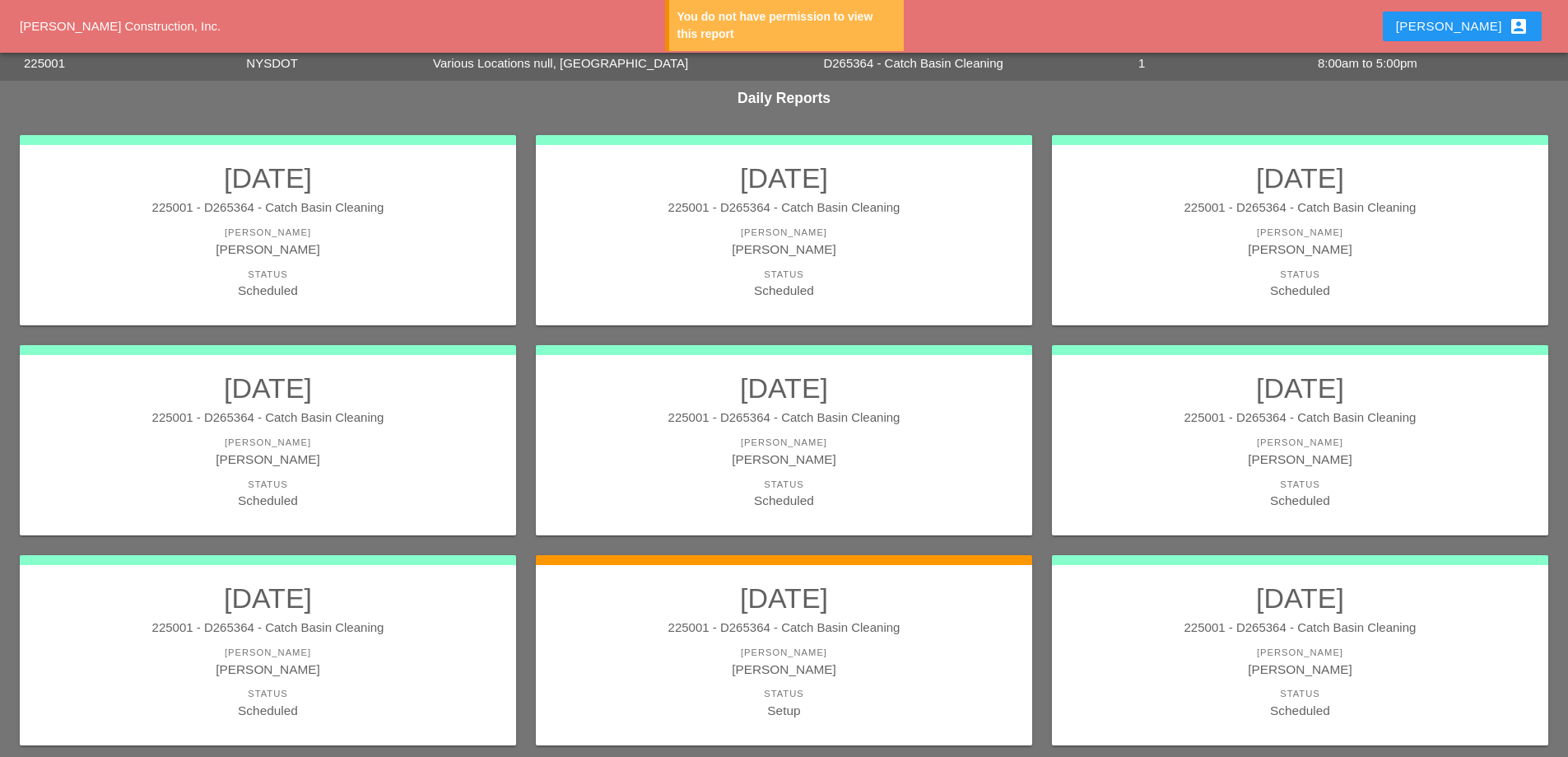
scroll to position [139, 0]
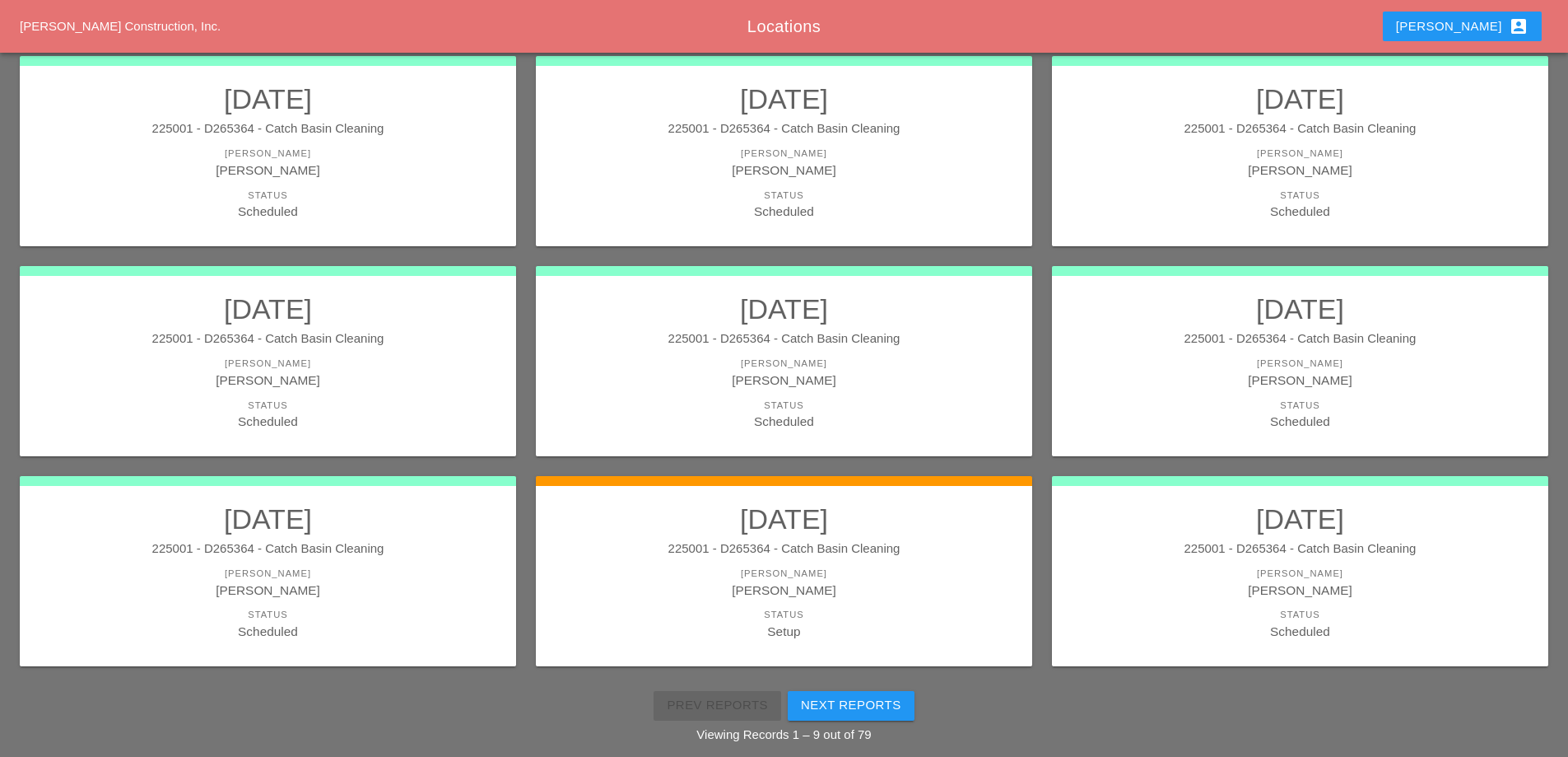
click at [1476, 26] on div "[PERSON_NAME] account_box" at bounding box center [1463, 26] width 132 height 20
